Goal: Task Accomplishment & Management: Manage account settings

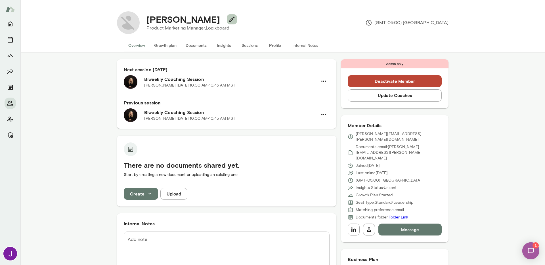
click at [229, 17] on icon "button" at bounding box center [232, 19] width 7 height 7
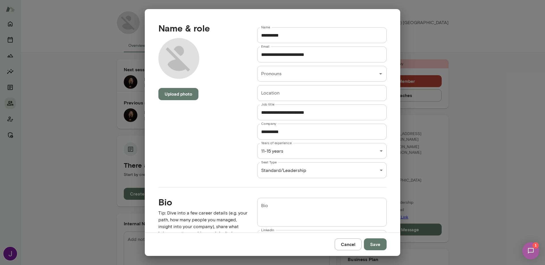
click at [299, 55] on input "**********" at bounding box center [322, 55] width 130 height 16
paste input "text"
type input "**********"
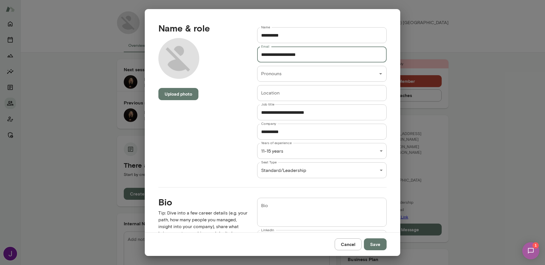
click at [370, 247] on button "Save" at bounding box center [375, 245] width 23 height 12
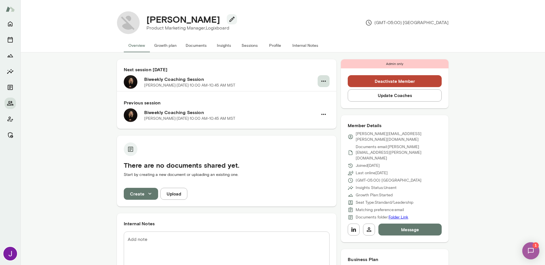
click at [323, 83] on icon "button" at bounding box center [323, 81] width 7 height 7
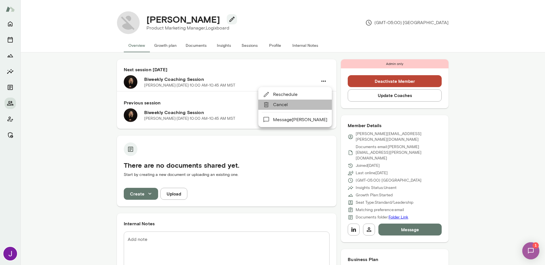
click at [306, 107] on span "Cancel" at bounding box center [300, 104] width 54 height 7
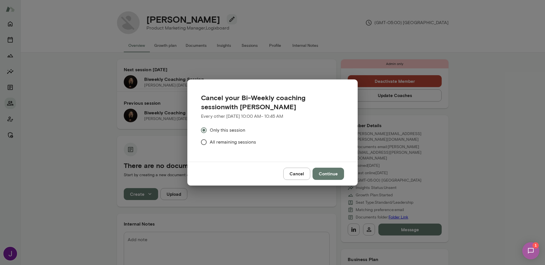
click at [214, 141] on span "All remaining sessions" at bounding box center [233, 142] width 46 height 7
click at [335, 178] on button "Continue" at bounding box center [329, 174] width 32 height 12
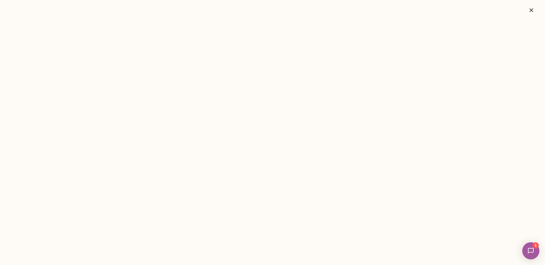
click at [531, 12] on icon "button" at bounding box center [531, 10] width 7 height 7
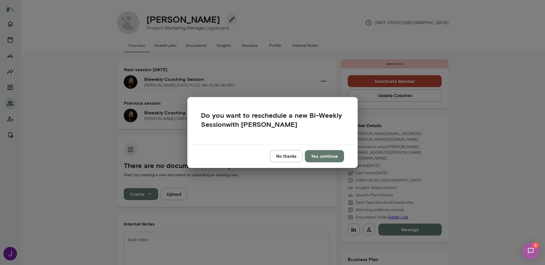
click at [286, 151] on button "No thanks" at bounding box center [286, 156] width 33 height 12
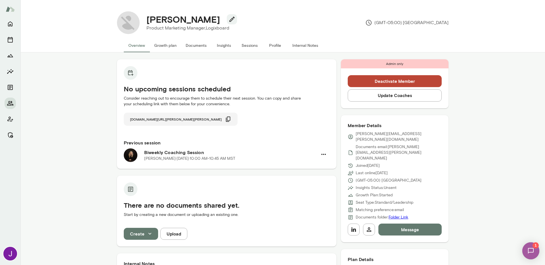
click at [226, 121] on icon "button" at bounding box center [228, 119] width 5 height 5
